Goal: Find specific page/section: Find specific page/section

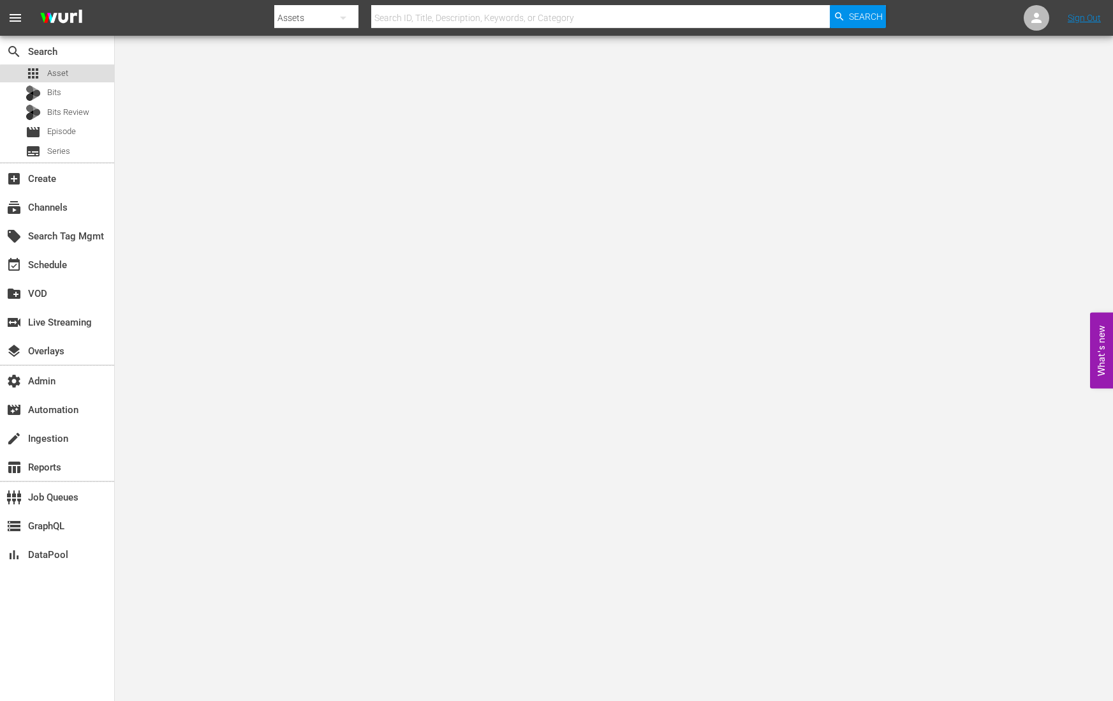
click at [73, 80] on div "apps Asset" at bounding box center [57, 73] width 114 height 18
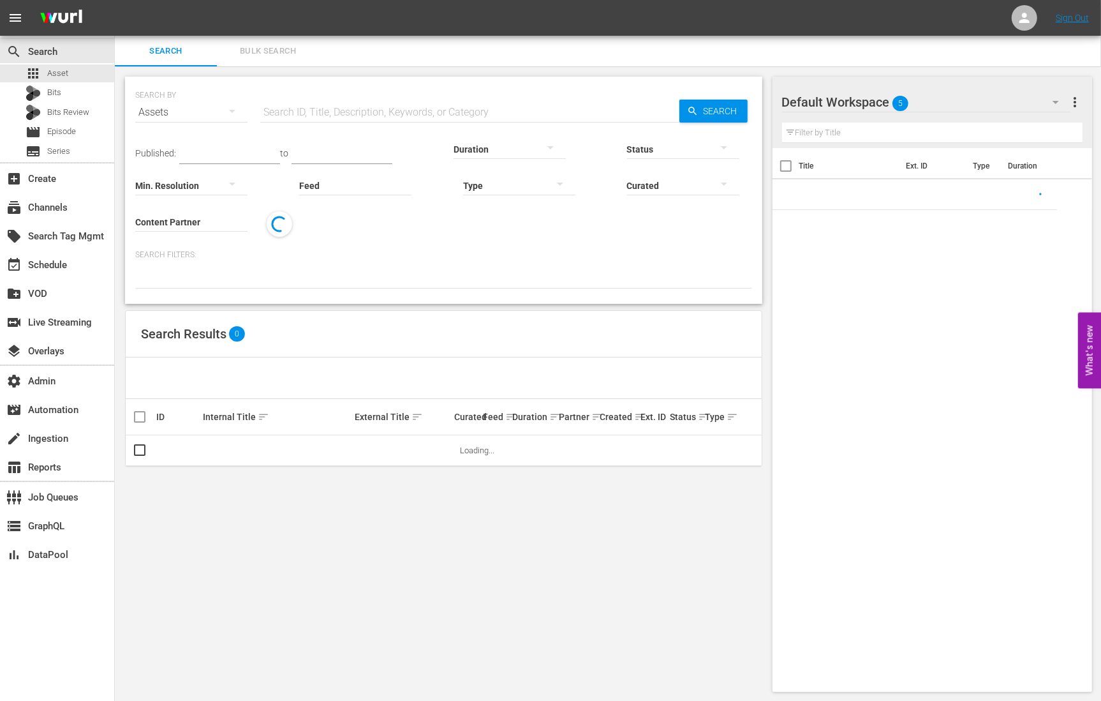
click at [323, 112] on input "text" at bounding box center [469, 112] width 419 height 31
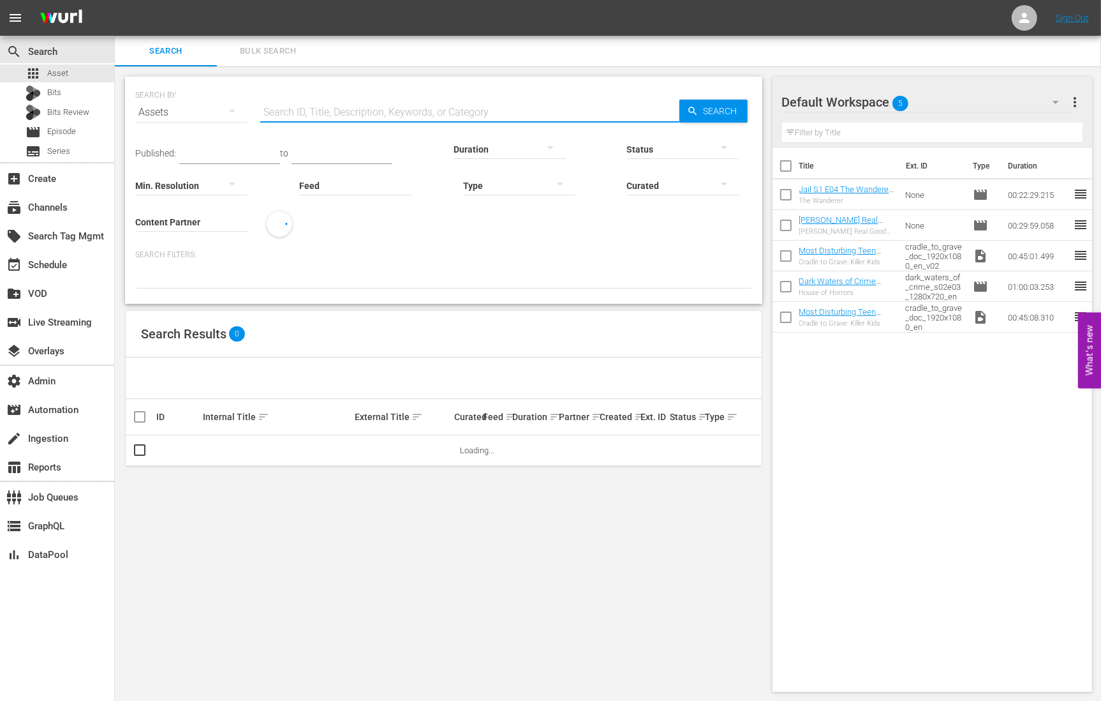
paste input "147377_Grossstadtrevier_s04_e03"
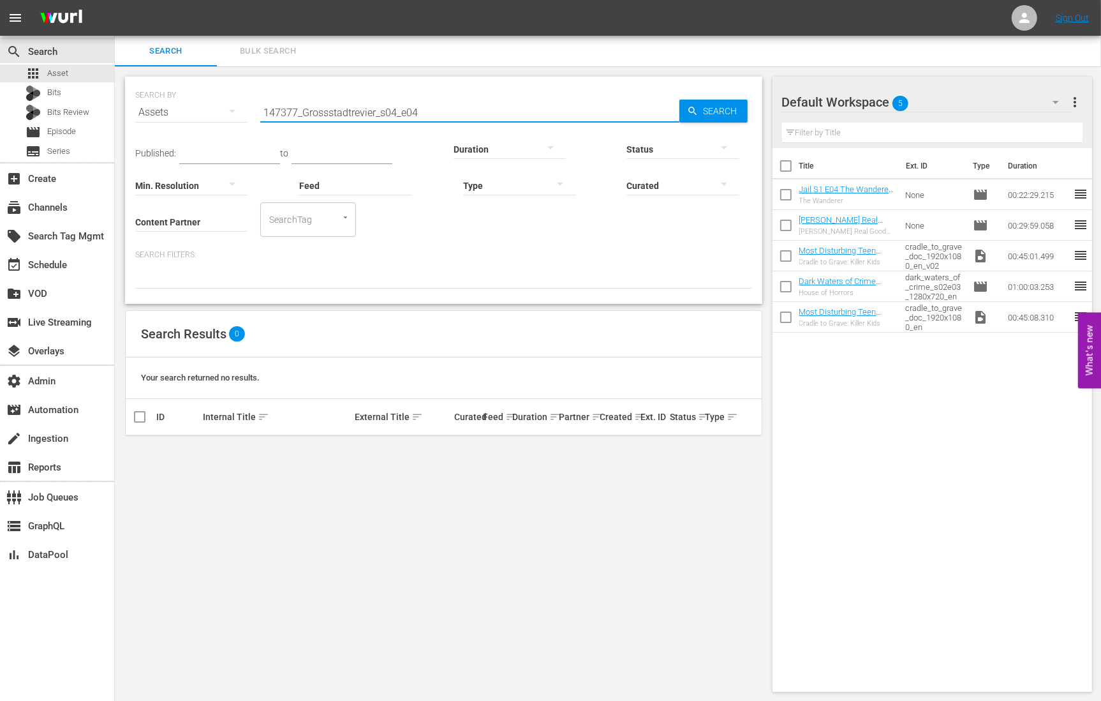
drag, startPoint x: 374, startPoint y: 113, endPoint x: 380, endPoint y: 126, distance: 14.8
click at [380, 126] on input "147377_Grossstadtrevier_s04_e04" at bounding box center [469, 112] width 419 height 31
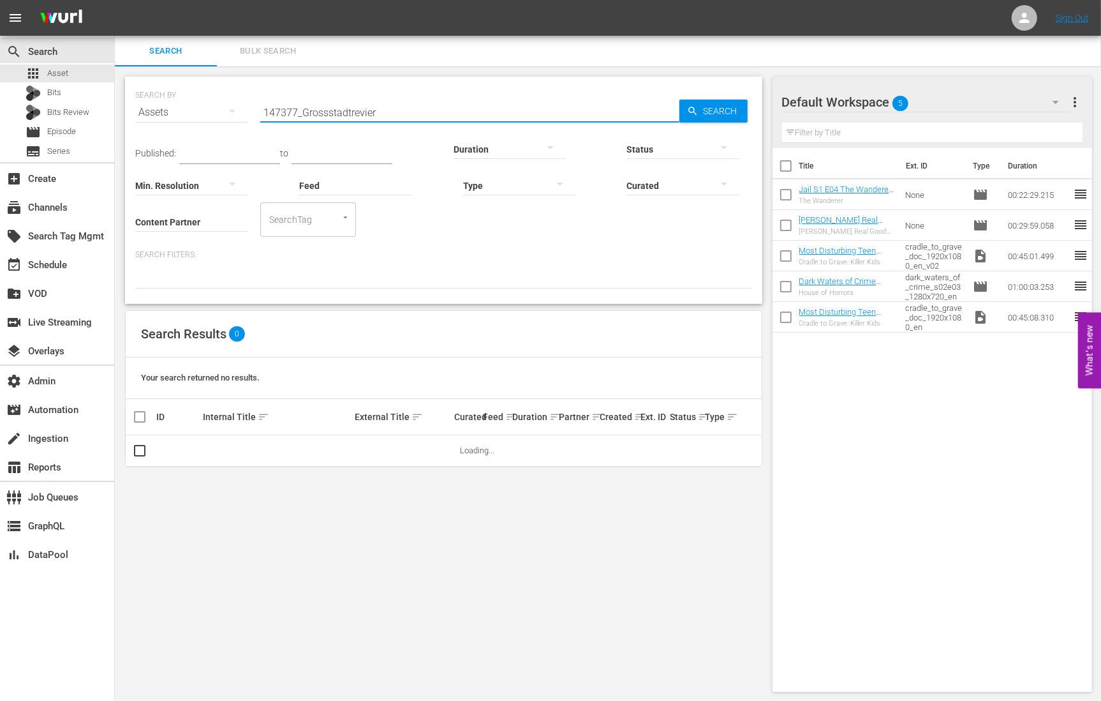
click at [304, 115] on input "147377_Grossstadtrevier" at bounding box center [469, 112] width 419 height 31
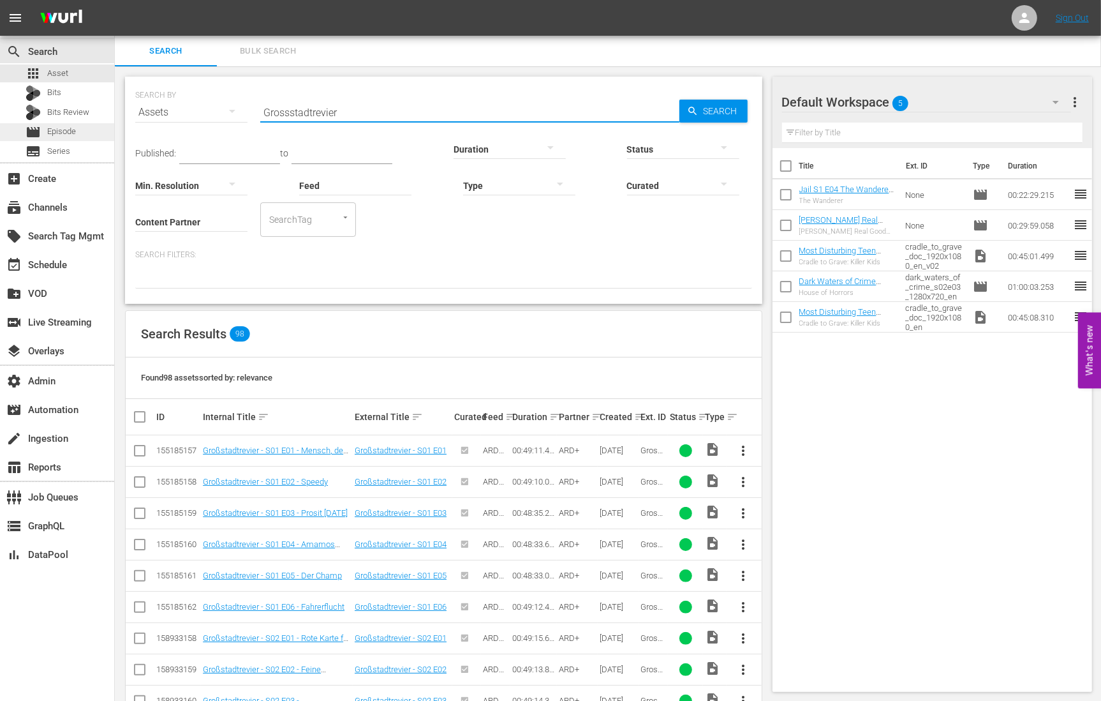
type input "Grossstadtrevier"
click at [86, 130] on div "movie Episode" at bounding box center [57, 132] width 114 height 18
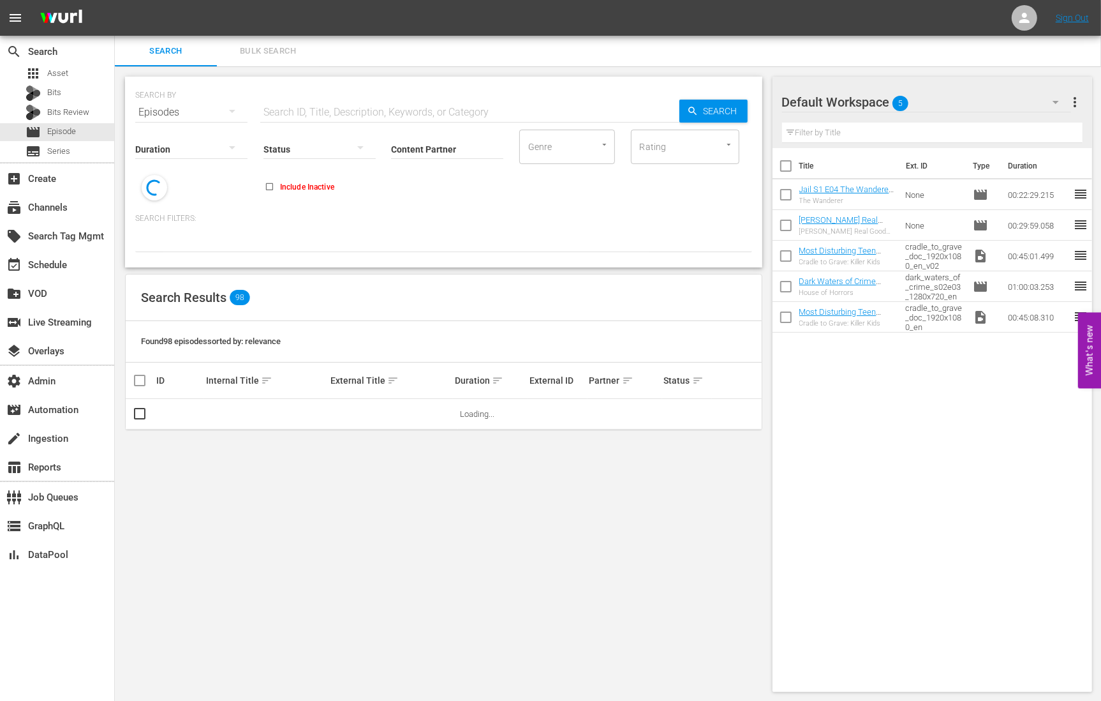
click at [352, 108] on input "text" at bounding box center [469, 112] width 419 height 31
paste input "147377_Grossstadtrevier_s04_e03"
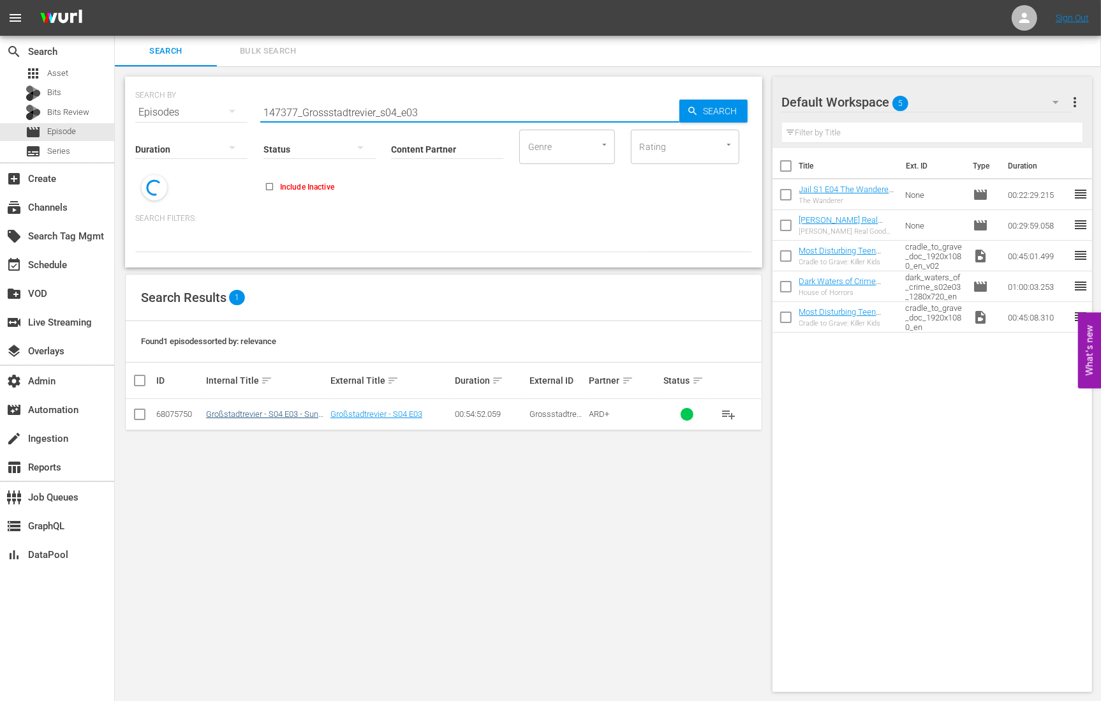
type input "147377_Grossstadtrevier_s04_e03"
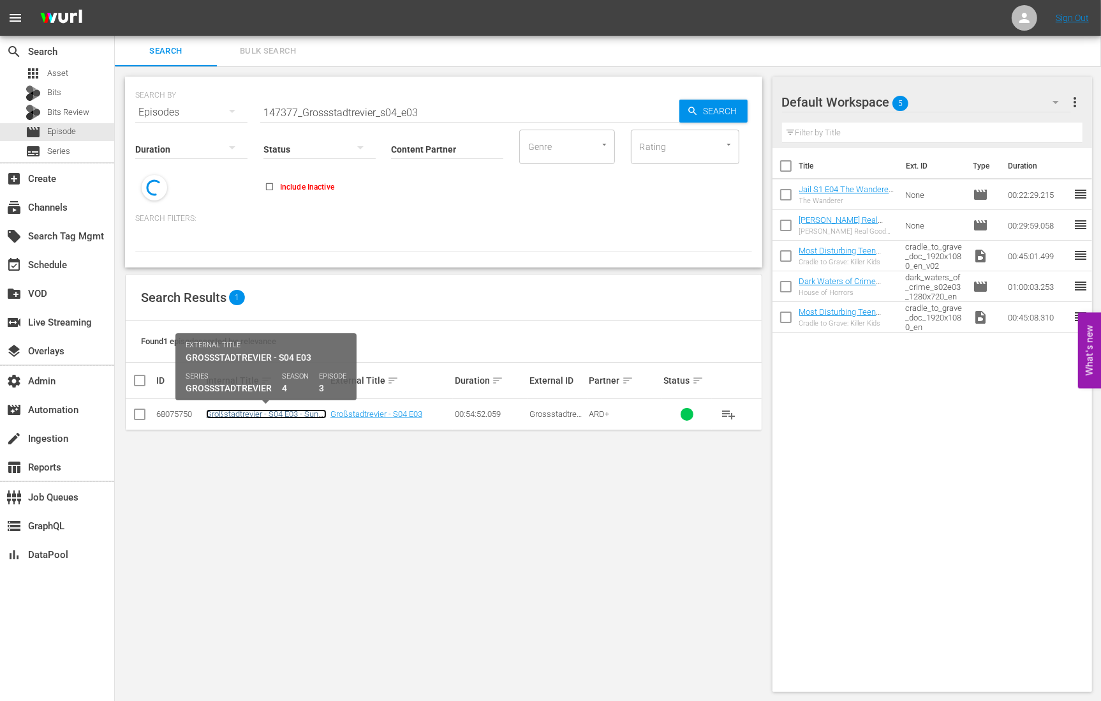
click at [276, 415] on link "Großstadtrevier - S04 E03 - Sunny Boy" at bounding box center [266, 418] width 121 height 19
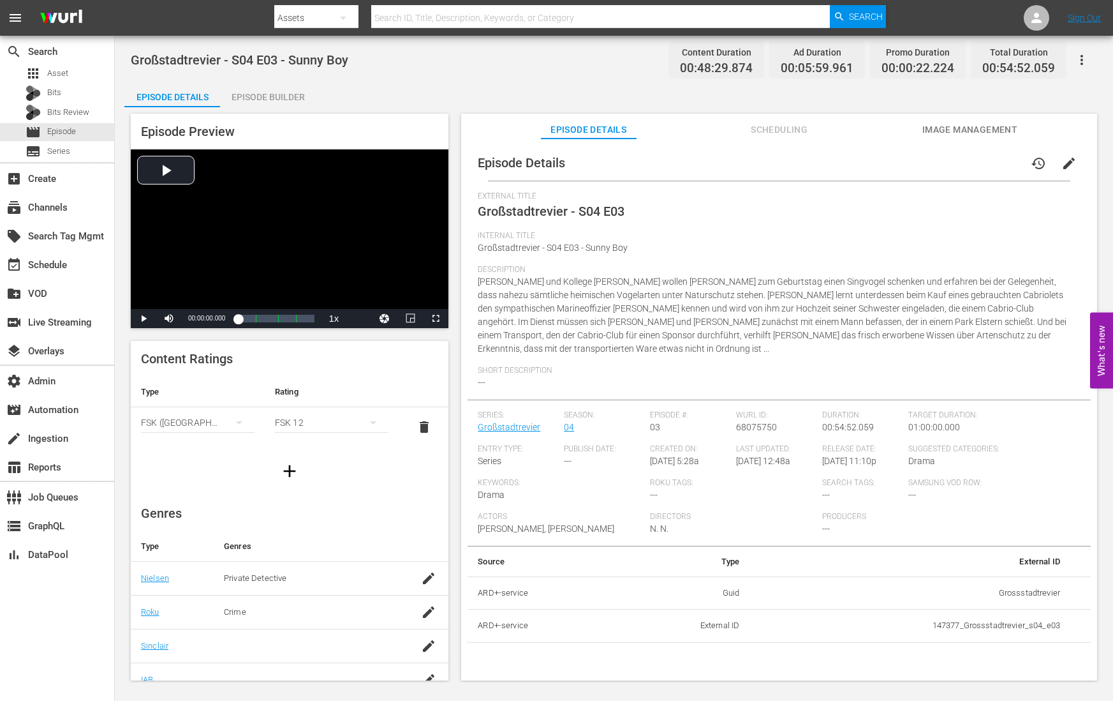
click at [262, 90] on div "Episode Builder" at bounding box center [268, 97] width 96 height 31
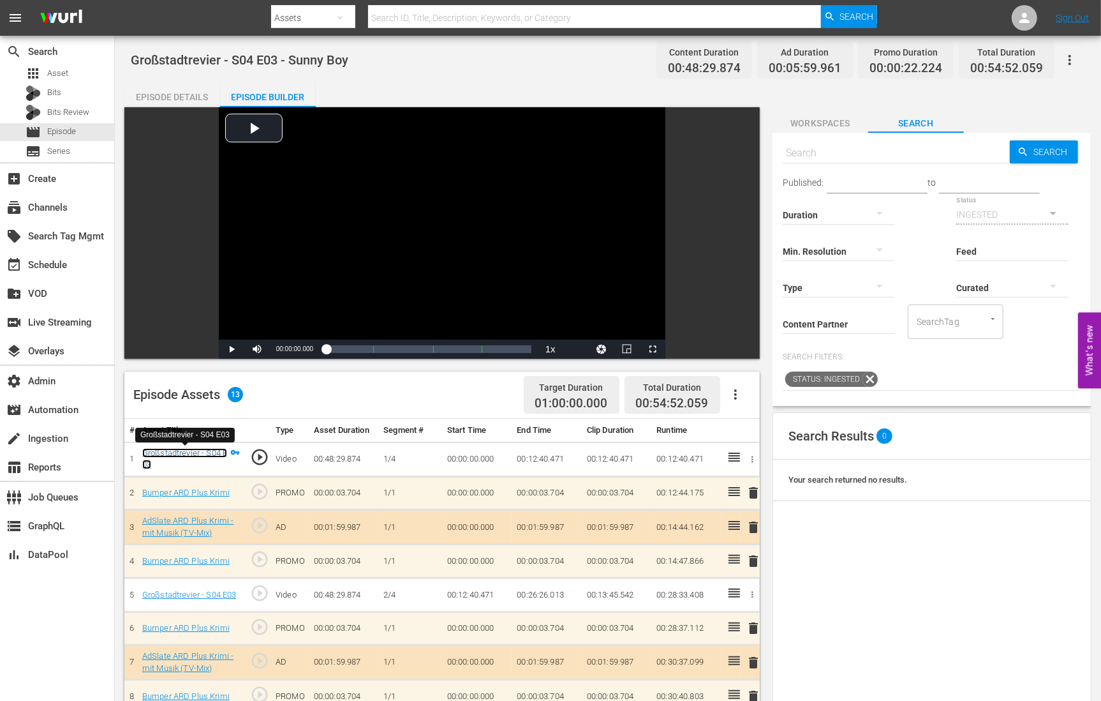
click at [153, 454] on link "Großstadtrevier - S04 E03" at bounding box center [184, 459] width 85 height 22
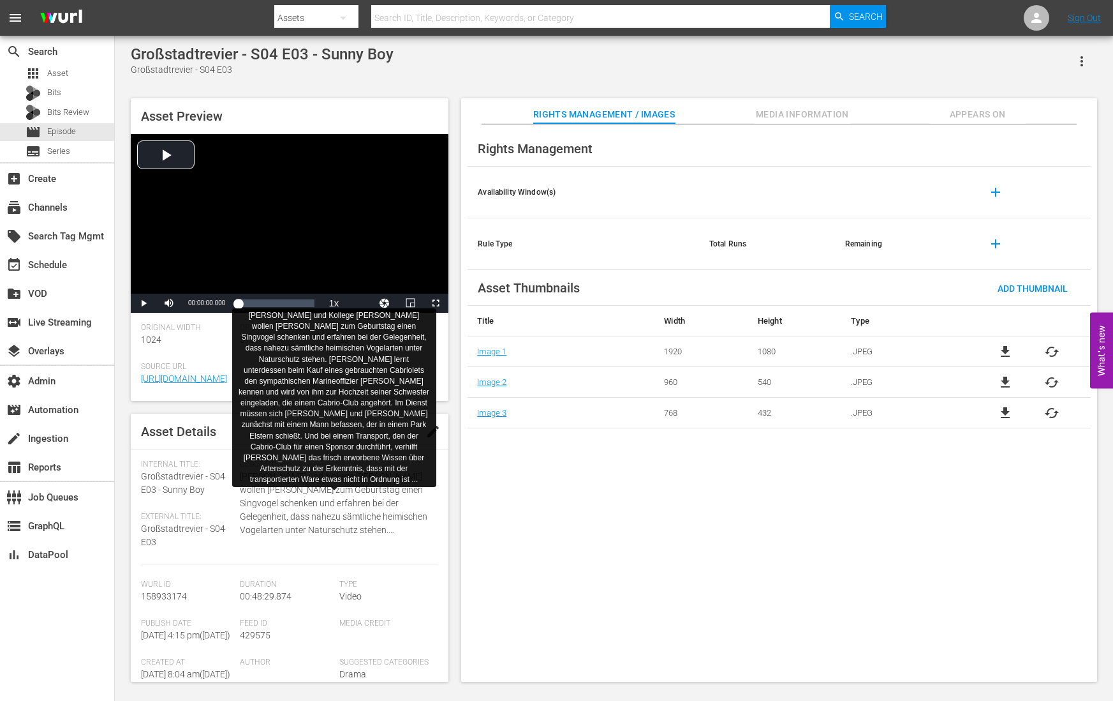
click at [319, 537] on span "[PERSON_NAME] und Kollege [PERSON_NAME] wollen [PERSON_NAME] zum Geburtstag ein…" at bounding box center [336, 503] width 192 height 67
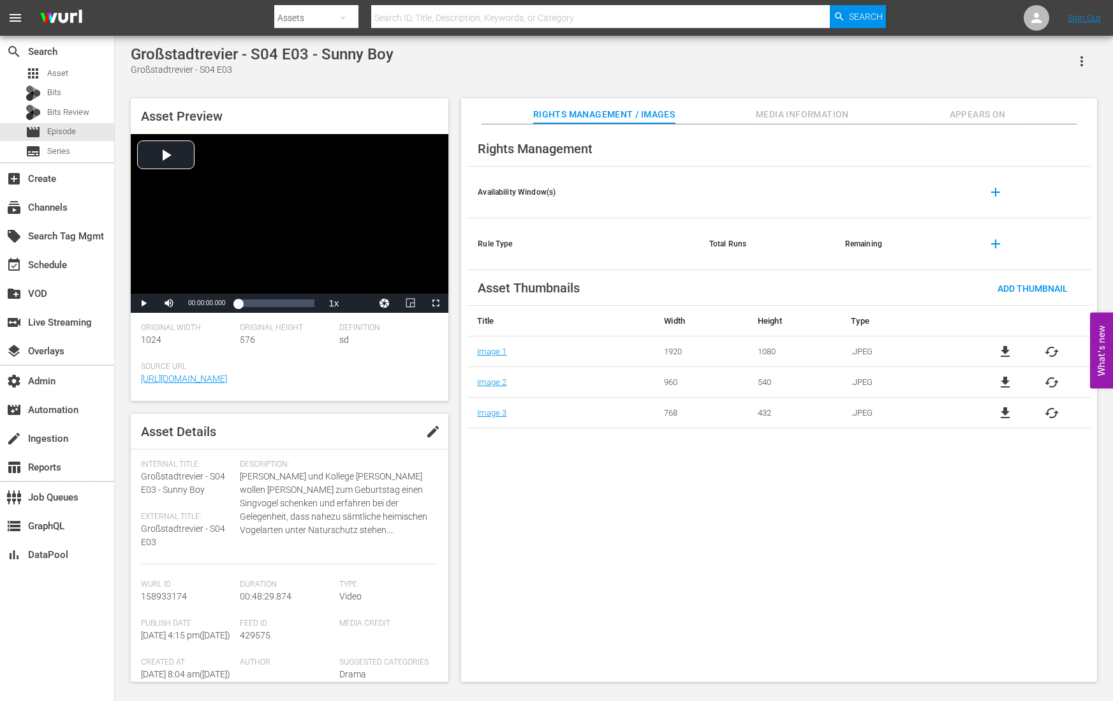
click at [531, 494] on div "Rights Management Availability Window(s) add Rule Type Total Runs Remaining add…" at bounding box center [779, 403] width 636 height 558
